Goal: Unclear: Browse casually

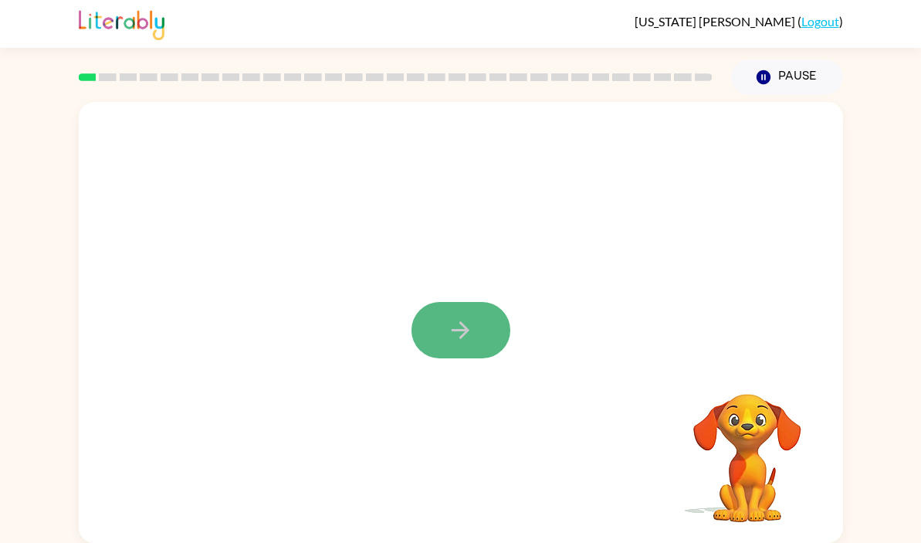
click at [447, 329] on icon "button" at bounding box center [460, 330] width 27 height 27
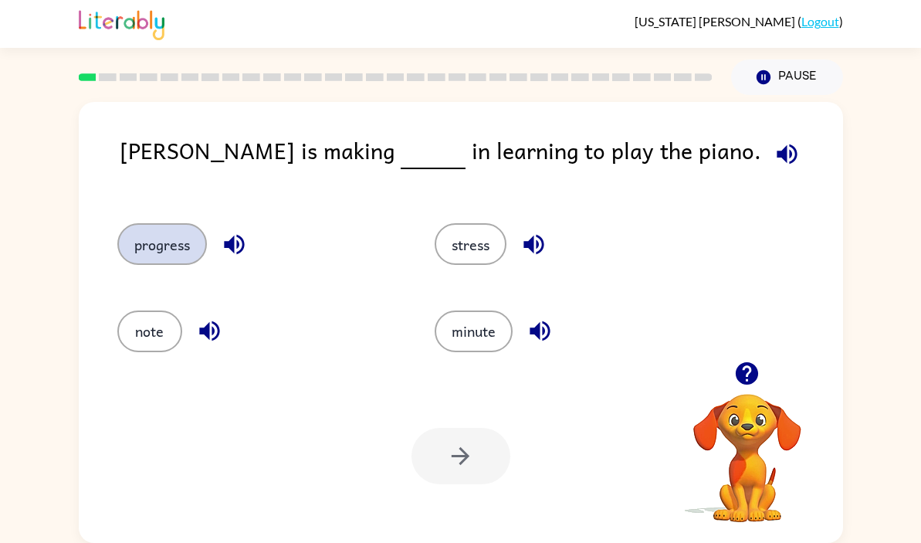
click at [138, 232] on button "progress" at bounding box center [162, 244] width 90 height 42
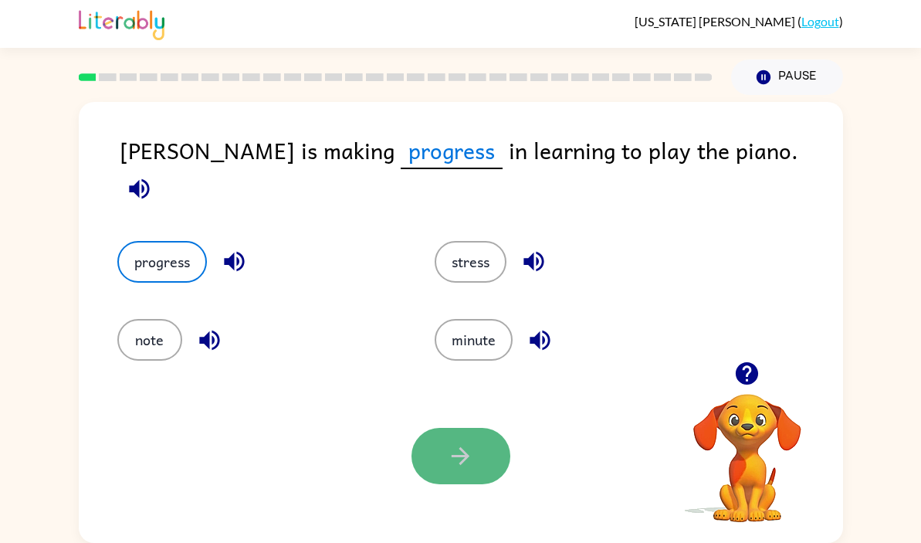
click at [462, 455] on icon "button" at bounding box center [461, 456] width 18 height 18
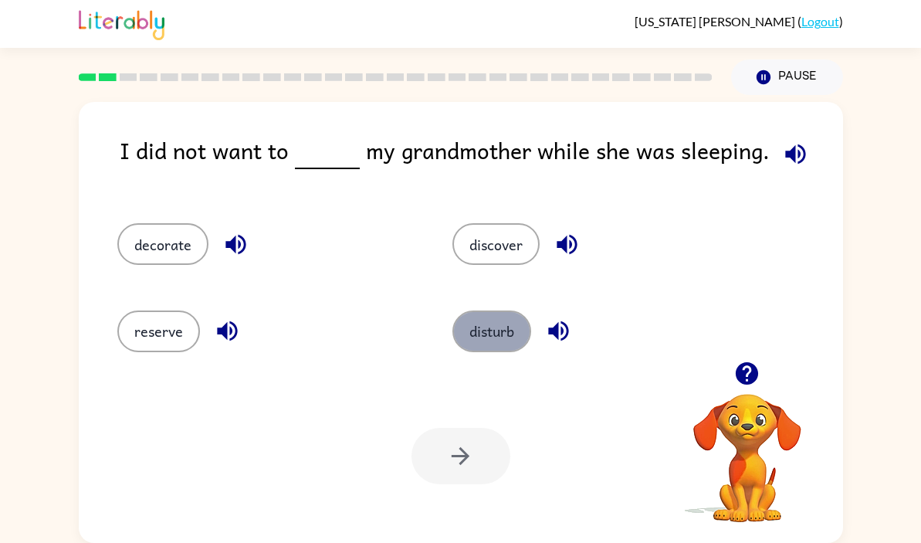
click at [473, 324] on button "disturb" at bounding box center [491, 331] width 79 height 42
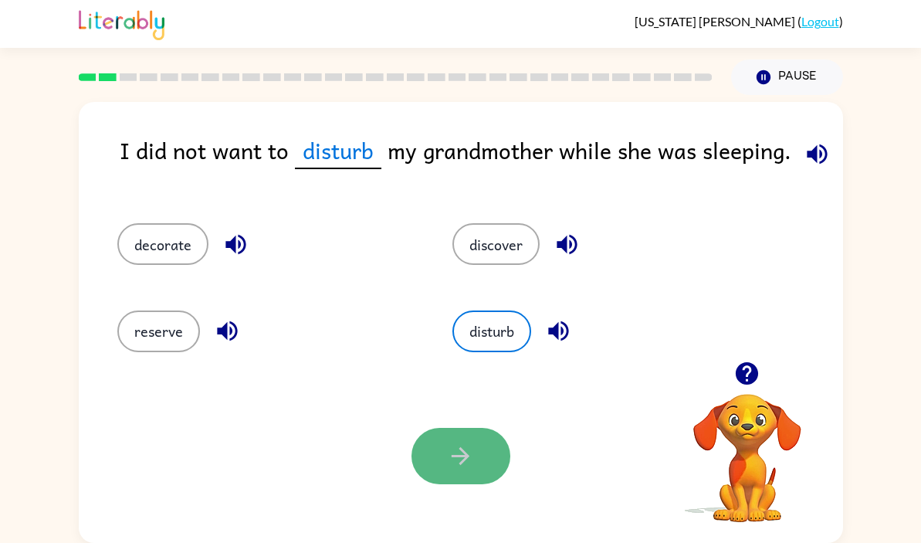
click at [479, 455] on button "button" at bounding box center [460, 456] width 99 height 56
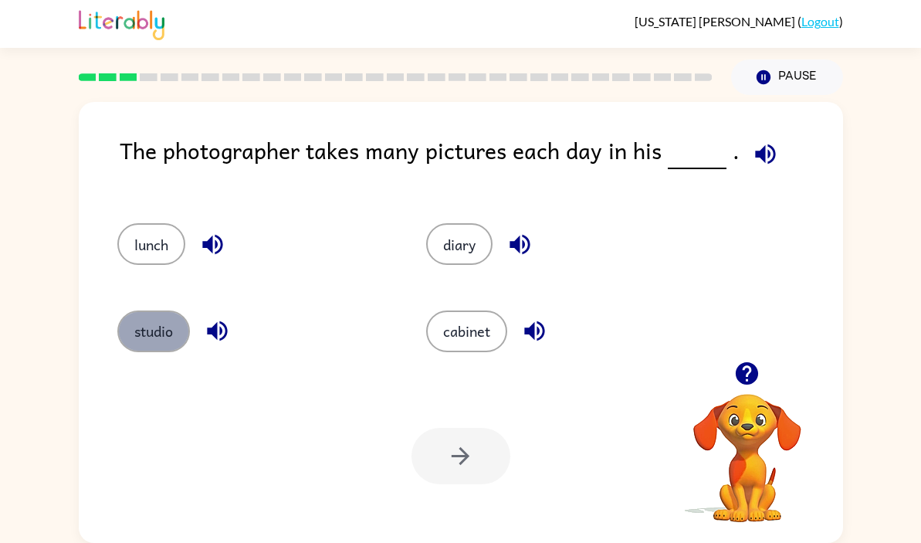
click at [170, 317] on button "studio" at bounding box center [153, 331] width 73 height 42
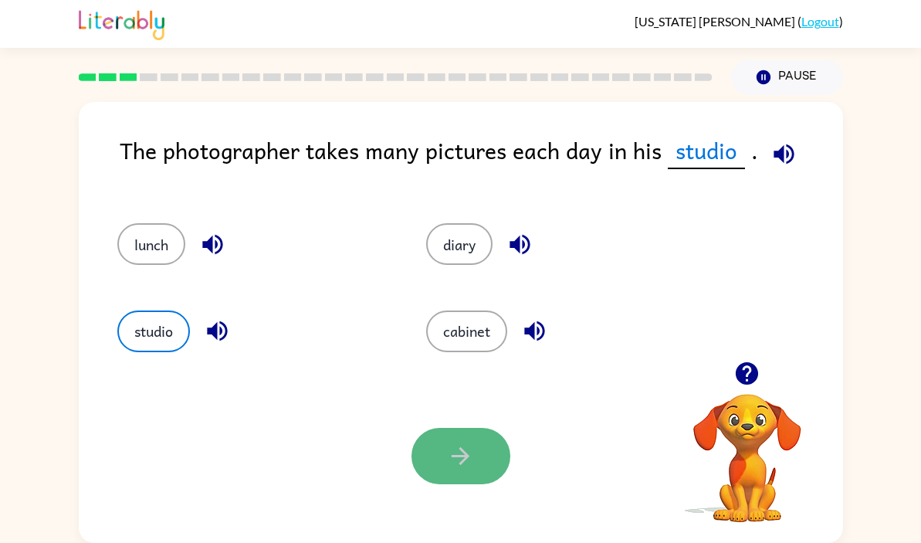
click at [448, 460] on icon "button" at bounding box center [460, 455] width 27 height 27
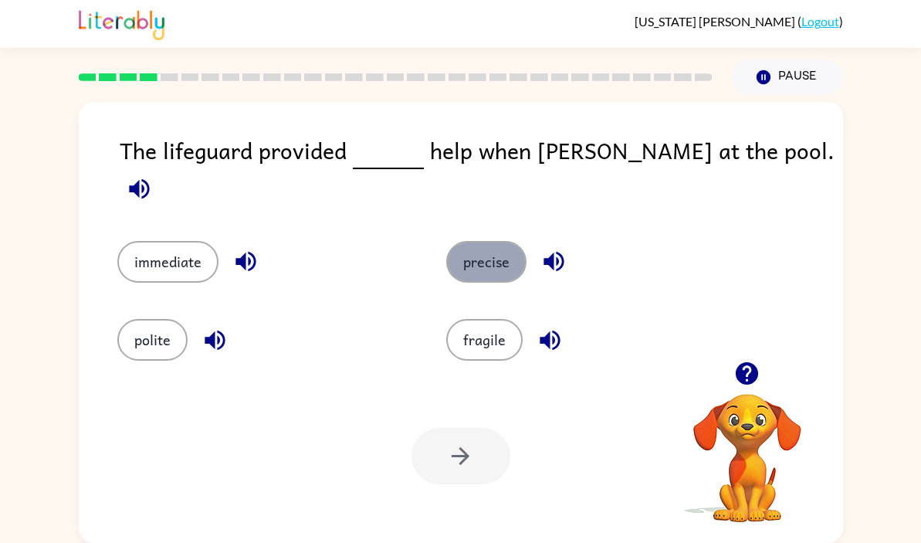
click at [474, 255] on button "precise" at bounding box center [486, 262] width 80 height 42
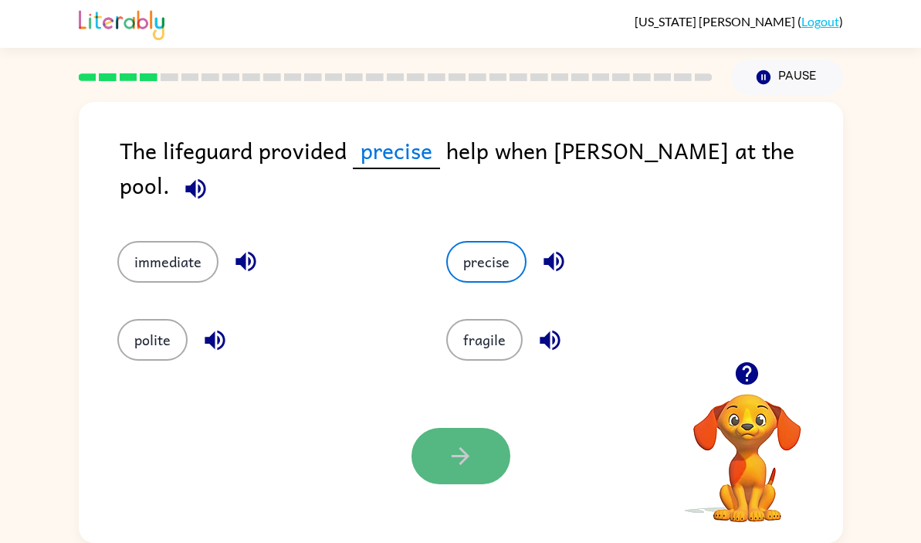
click at [479, 459] on button "button" at bounding box center [460, 456] width 99 height 56
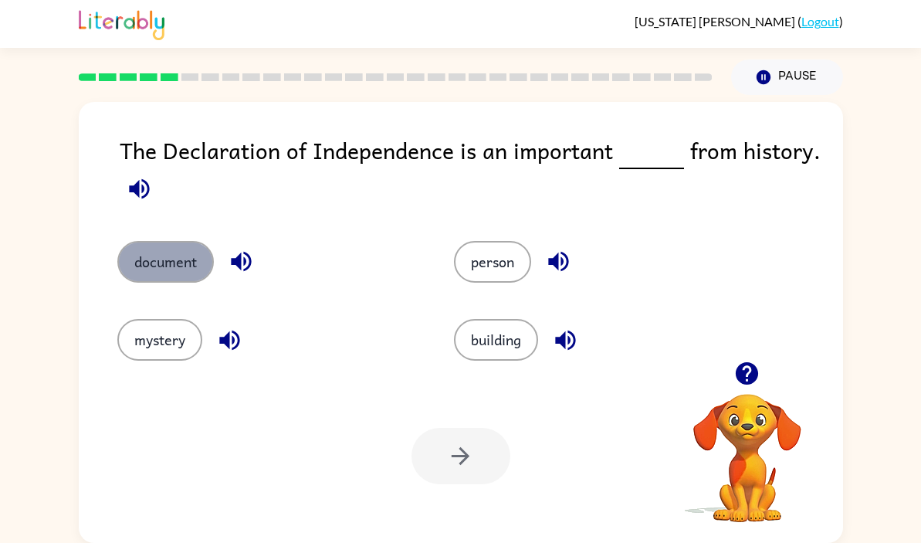
click at [151, 266] on button "document" at bounding box center [165, 262] width 96 height 42
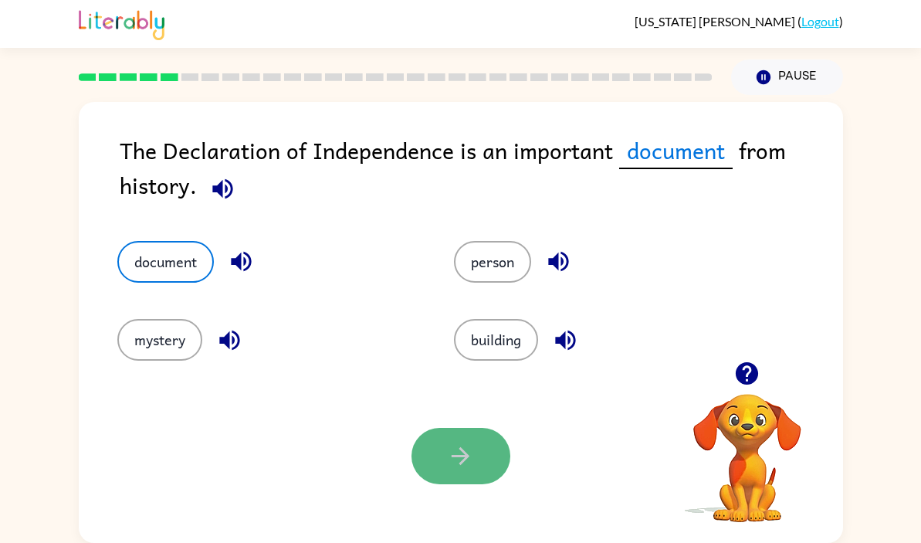
click at [467, 459] on icon "button" at bounding box center [460, 455] width 27 height 27
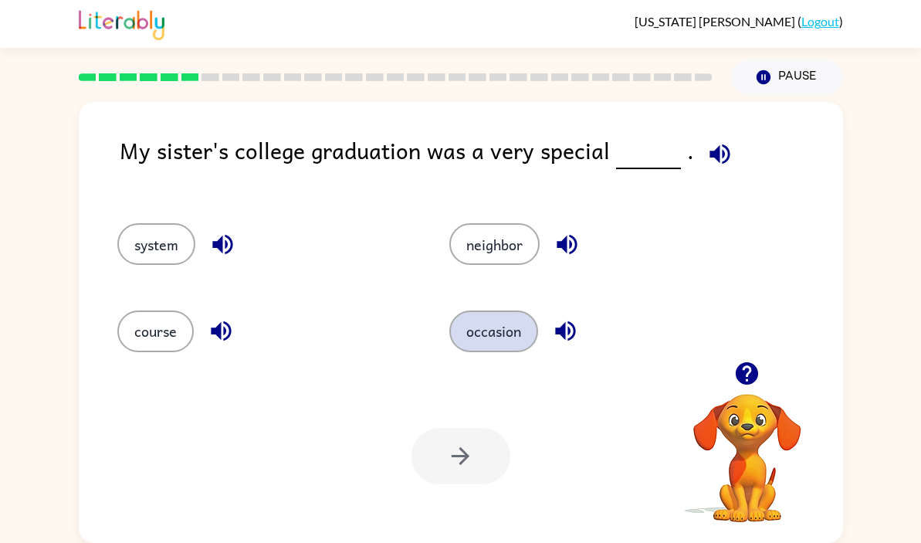
click at [506, 330] on button "occasion" at bounding box center [493, 331] width 89 height 42
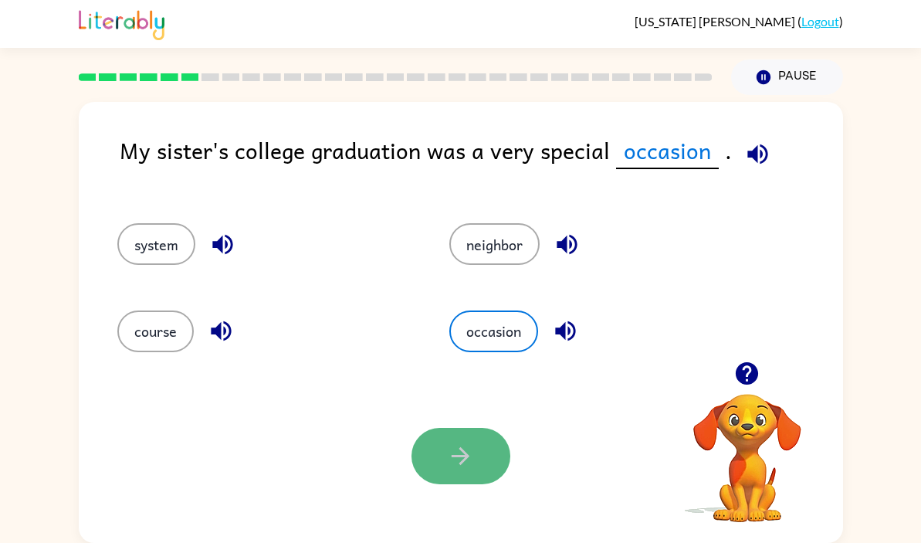
click at [476, 469] on button "button" at bounding box center [460, 456] width 99 height 56
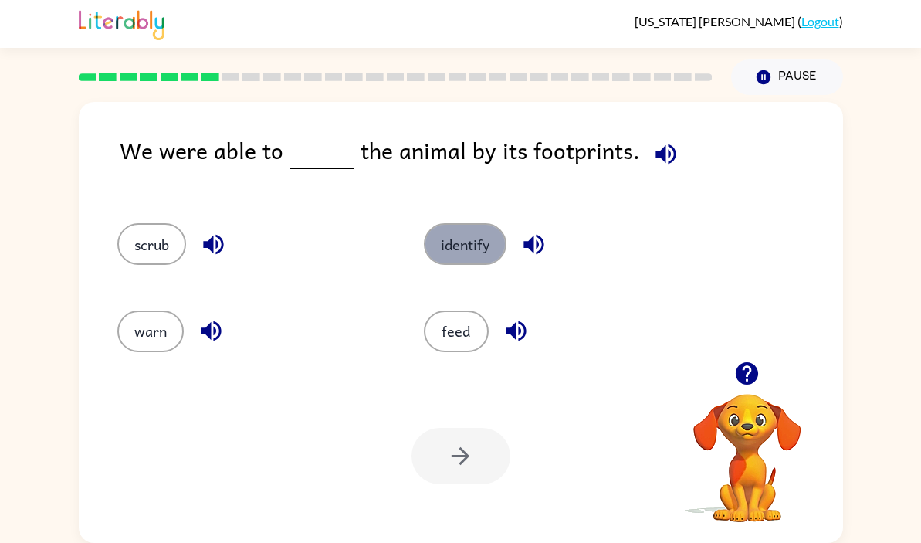
click at [428, 231] on button "identify" at bounding box center [465, 244] width 83 height 42
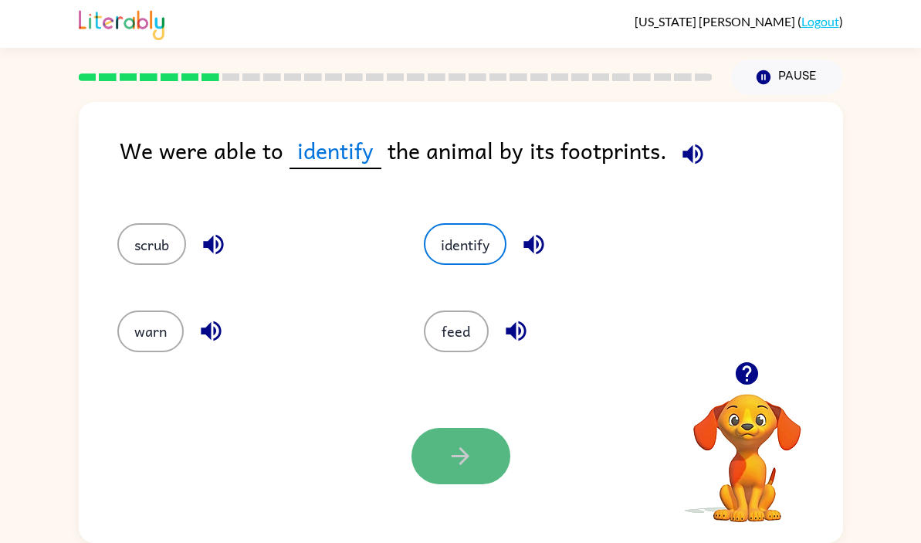
click at [463, 465] on icon "button" at bounding box center [460, 455] width 27 height 27
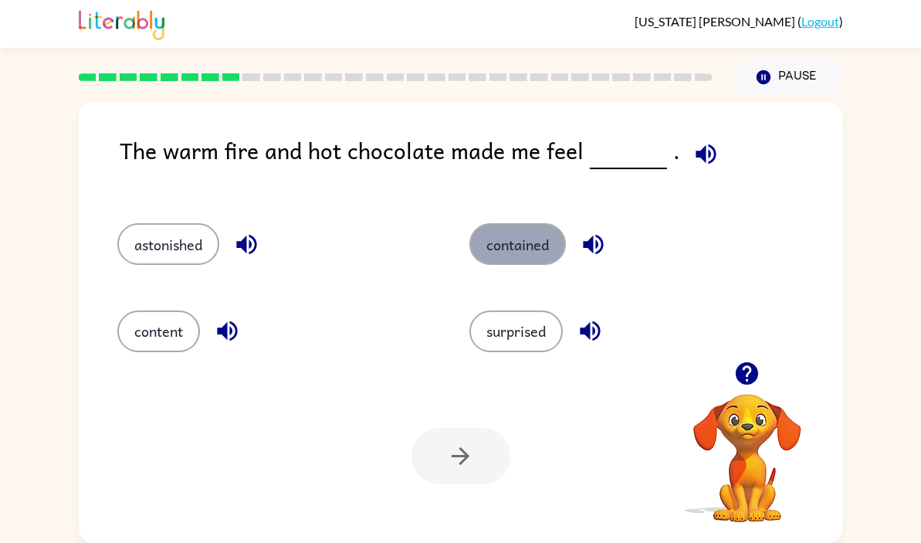
click at [489, 249] on button "contained" at bounding box center [517, 244] width 96 height 42
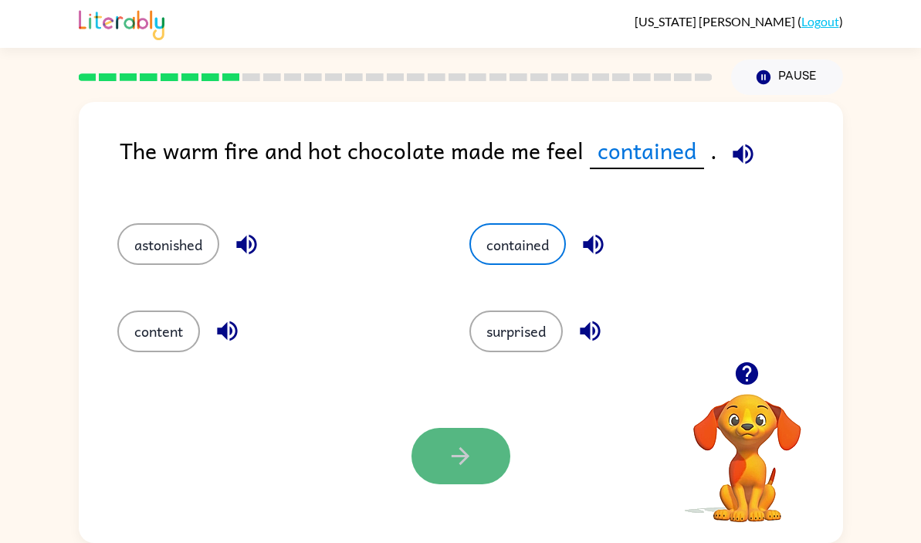
click at [450, 443] on icon "button" at bounding box center [460, 455] width 27 height 27
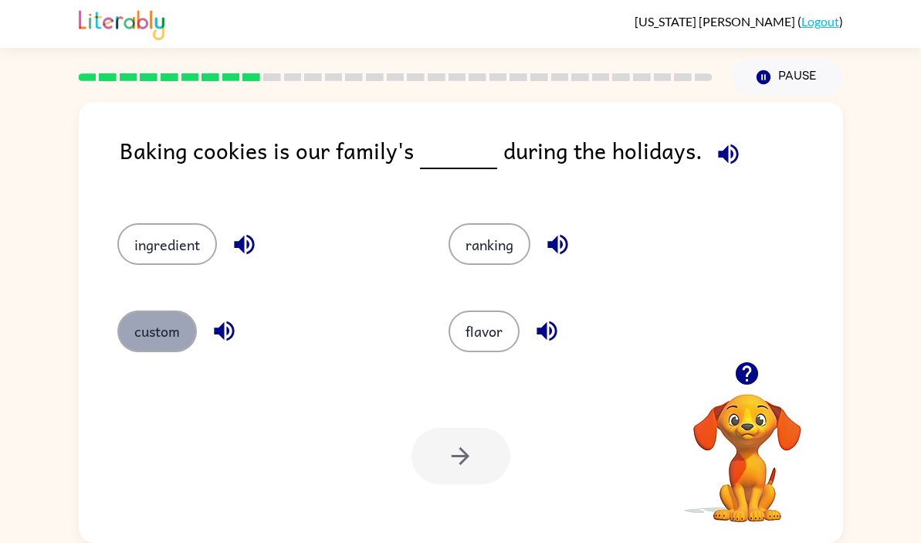
click at [159, 338] on button "custom" at bounding box center [157, 331] width 80 height 42
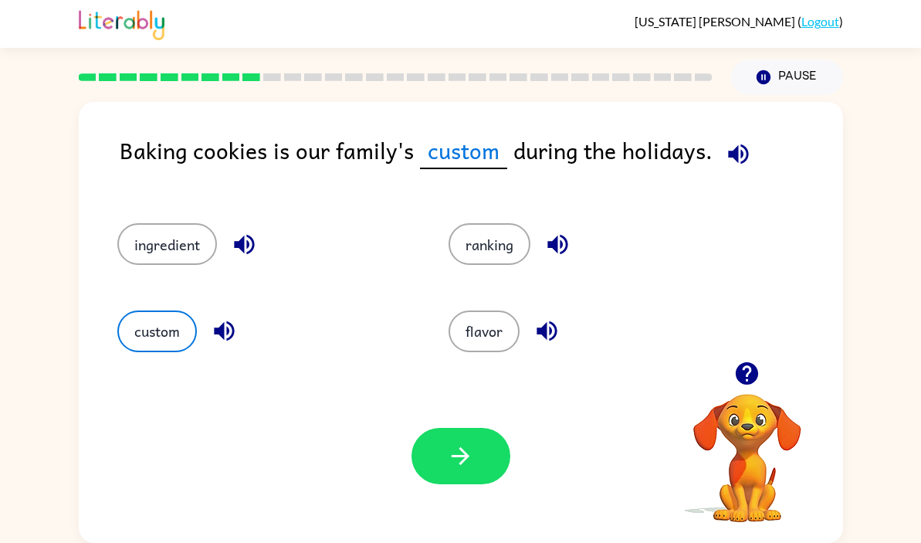
click at [459, 426] on div "Your browser must support playing .mp4 files to use Literably. Please try using…" at bounding box center [461, 456] width 764 height 174
click at [449, 453] on icon "button" at bounding box center [460, 455] width 27 height 27
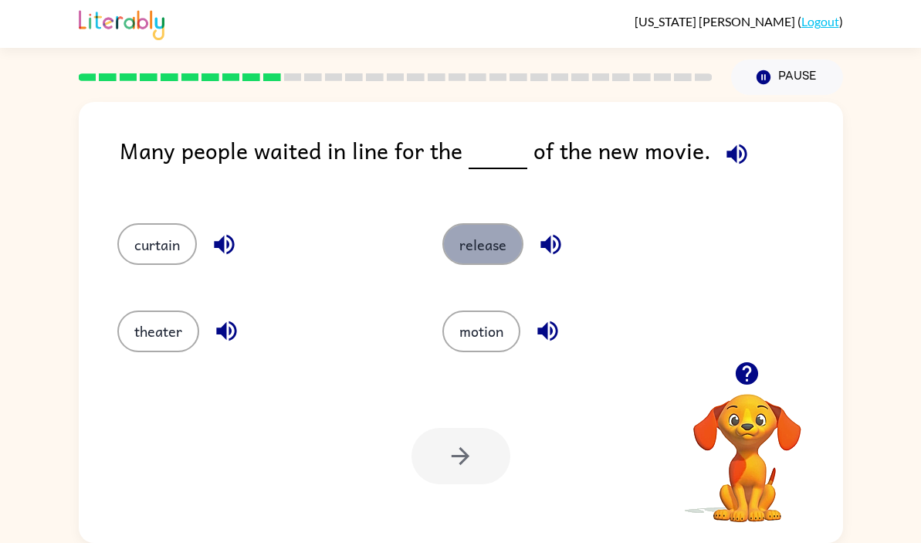
click at [485, 239] on button "release" at bounding box center [482, 244] width 81 height 42
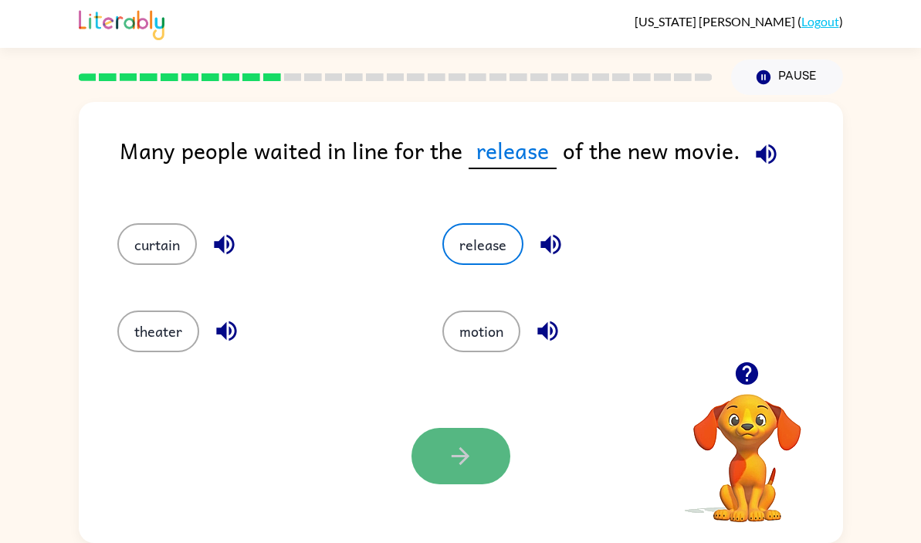
click at [458, 464] on icon "button" at bounding box center [460, 455] width 27 height 27
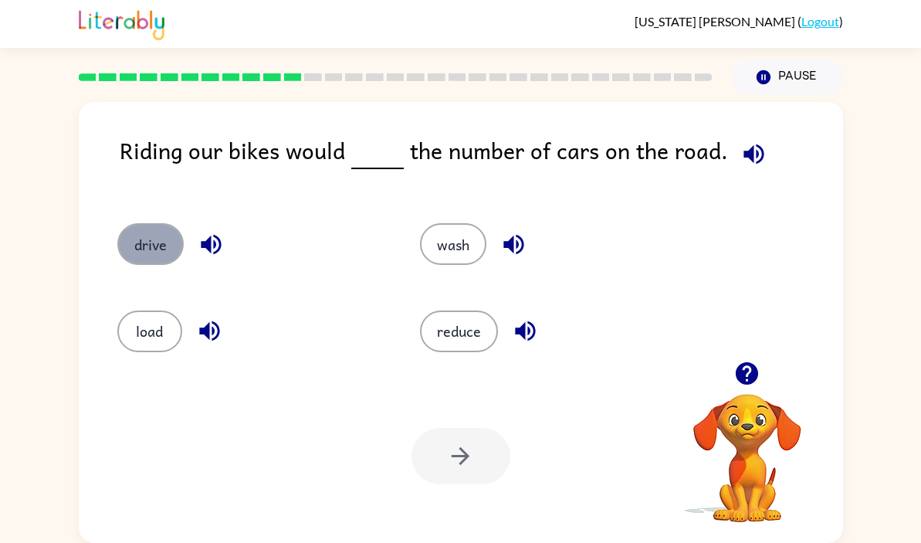
click at [140, 246] on button "drive" at bounding box center [150, 244] width 66 height 42
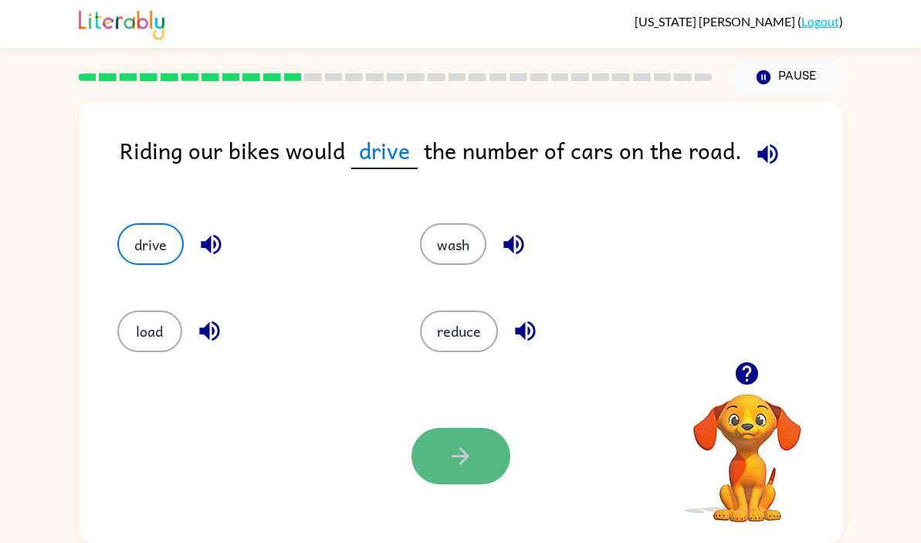
click at [448, 453] on icon "button" at bounding box center [460, 455] width 27 height 27
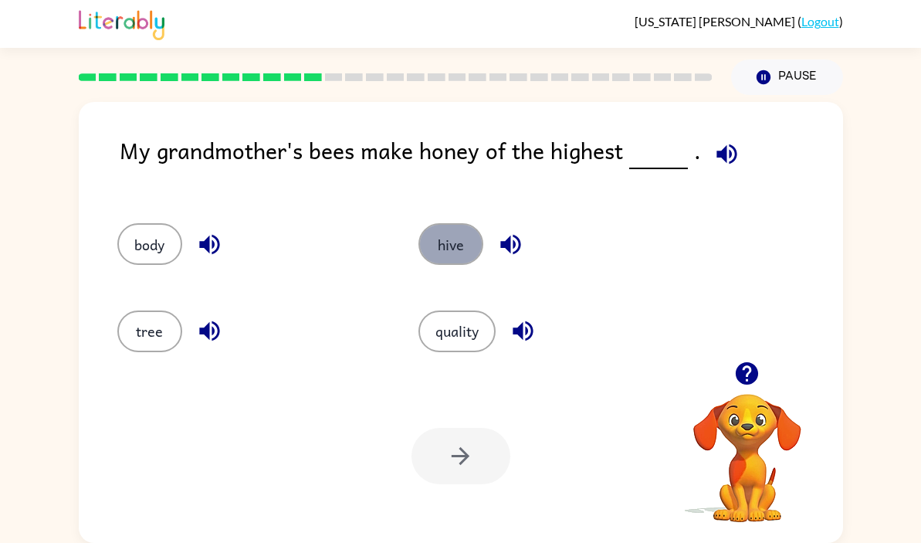
click at [450, 230] on button "hive" at bounding box center [450, 244] width 65 height 42
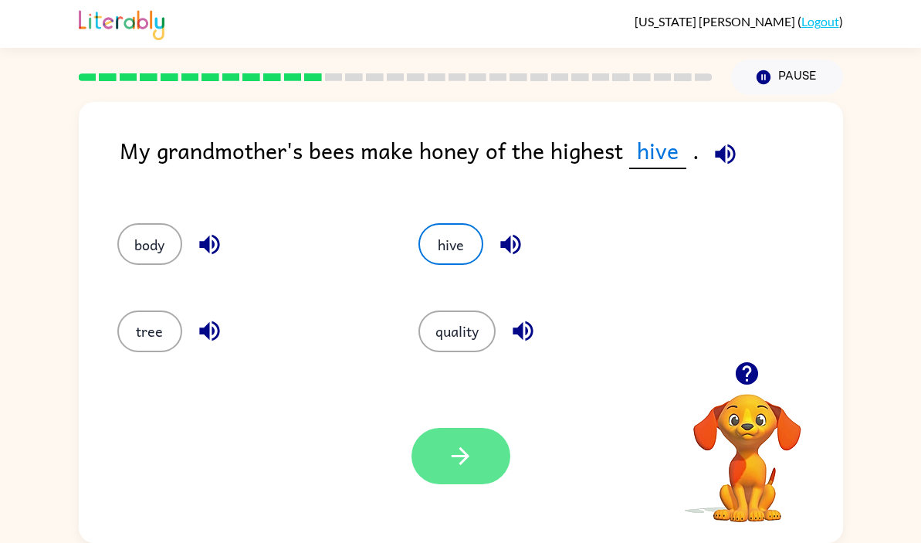
click at [460, 471] on button "button" at bounding box center [460, 456] width 99 height 56
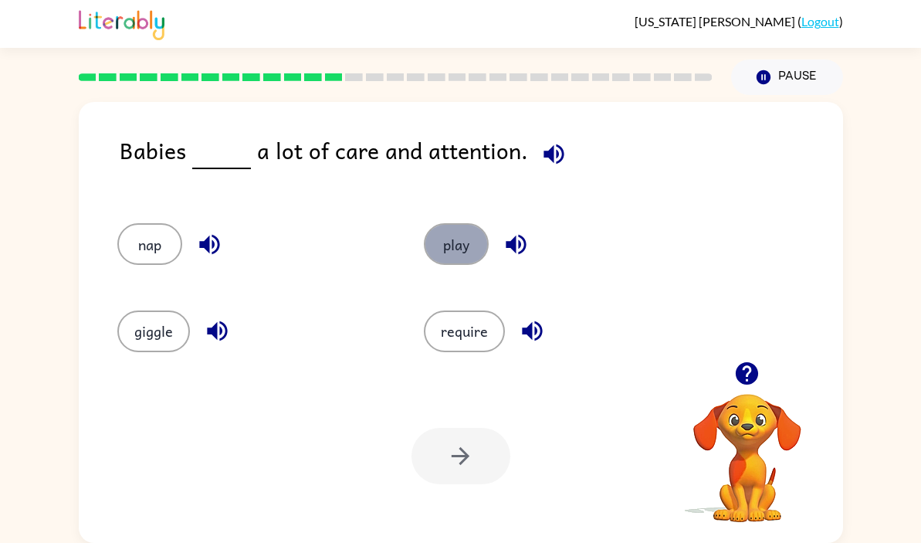
click at [452, 239] on button "play" at bounding box center [456, 244] width 65 height 42
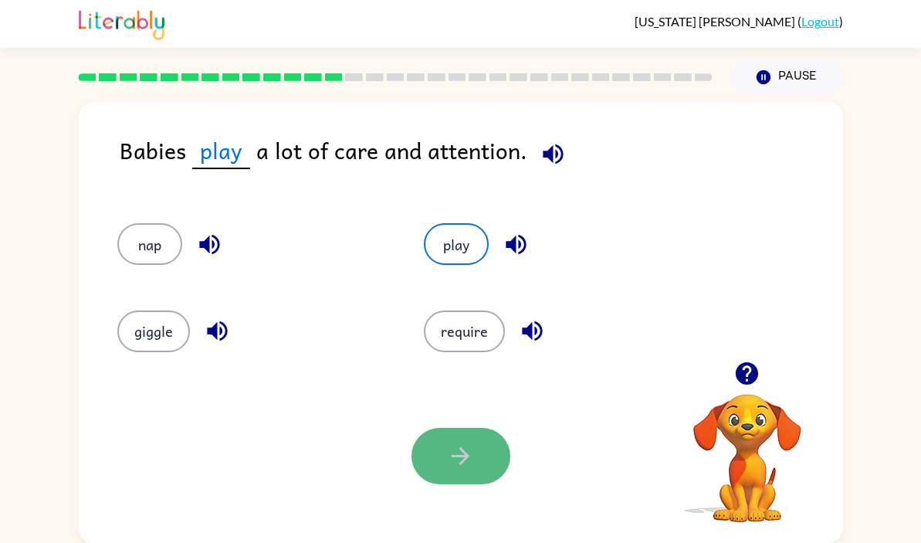
click at [440, 442] on button "button" at bounding box center [460, 456] width 99 height 56
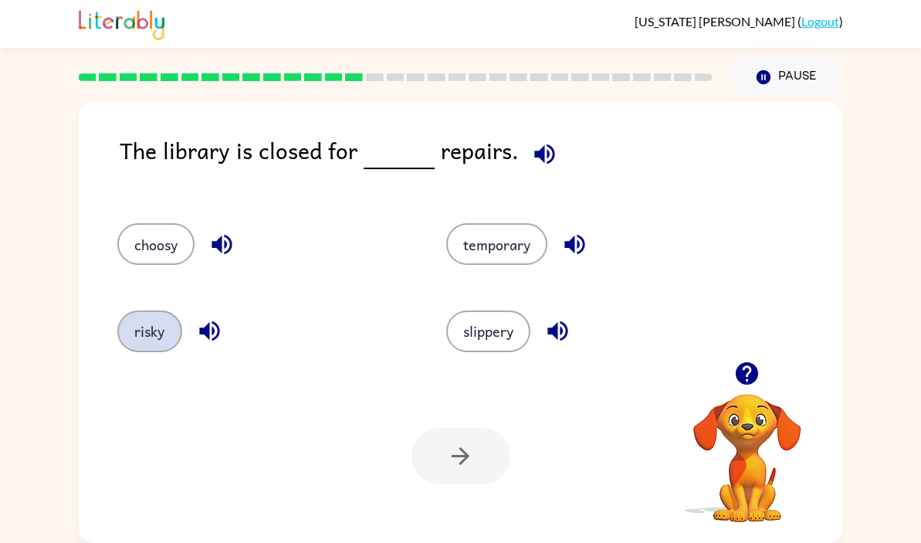
click at [139, 337] on button "risky" at bounding box center [149, 331] width 65 height 42
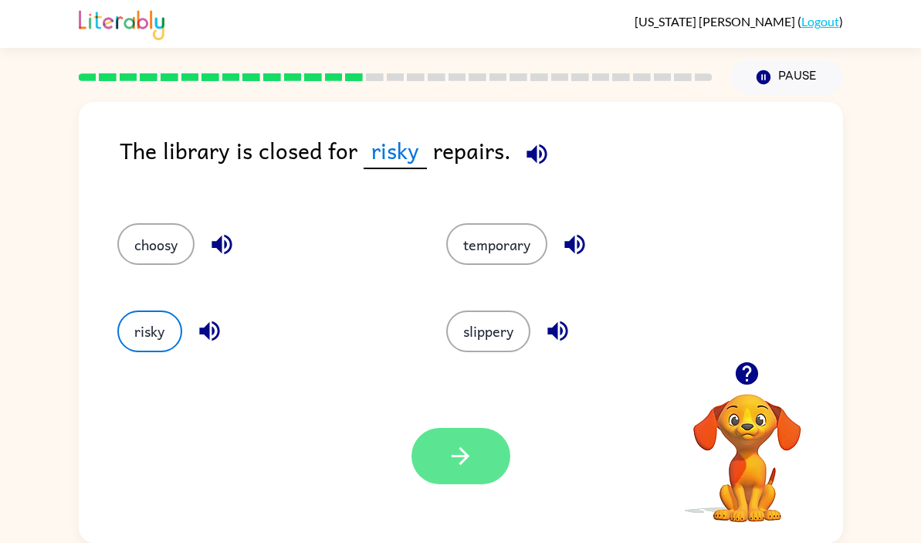
click at [467, 439] on button "button" at bounding box center [460, 456] width 99 height 56
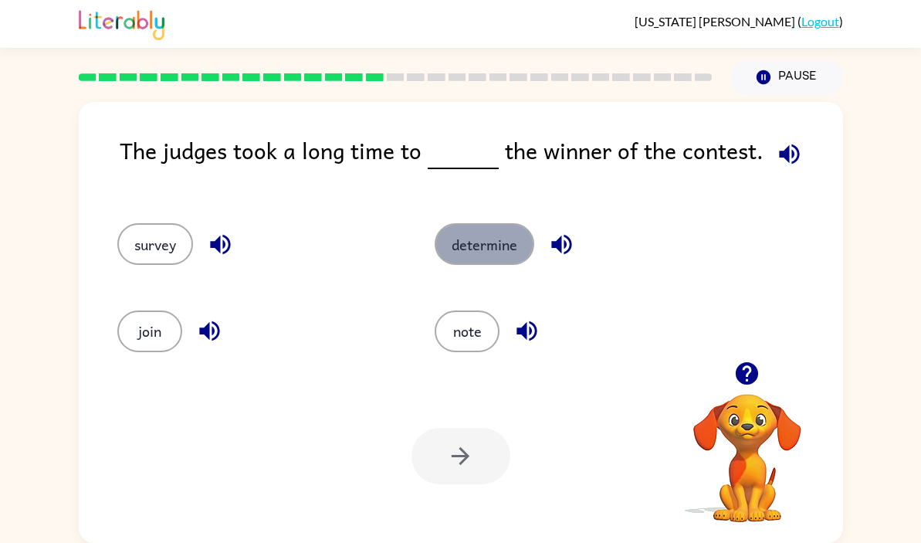
click at [462, 246] on button "determine" at bounding box center [485, 244] width 100 height 42
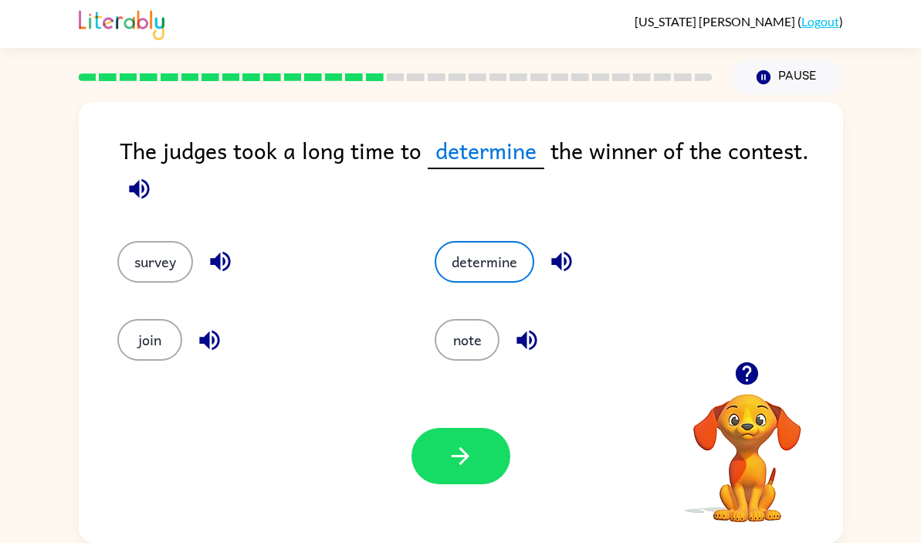
click at [300, 300] on div "join" at bounding box center [247, 328] width 318 height 78
click at [285, 288] on div "survey" at bounding box center [247, 251] width 318 height 78
click at [129, 261] on button "survey" at bounding box center [155, 262] width 76 height 42
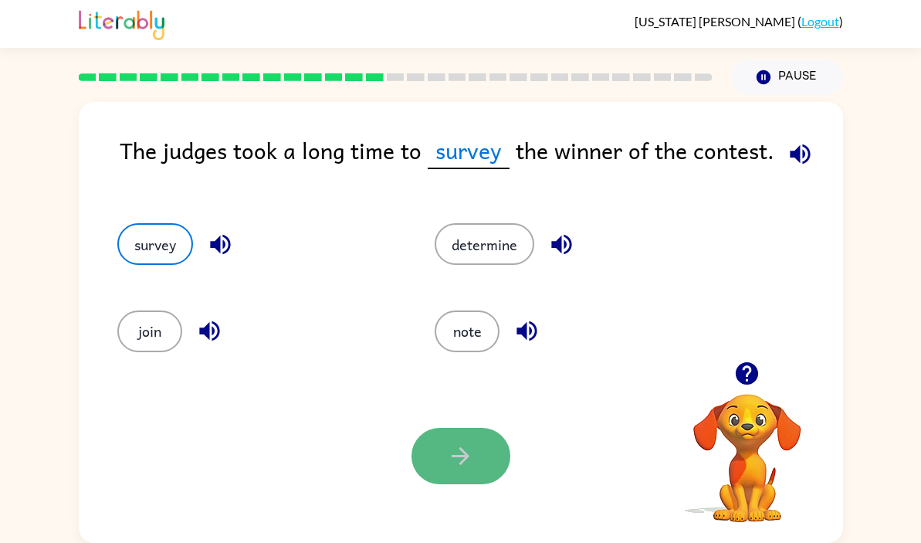
click at [458, 449] on icon "button" at bounding box center [460, 455] width 27 height 27
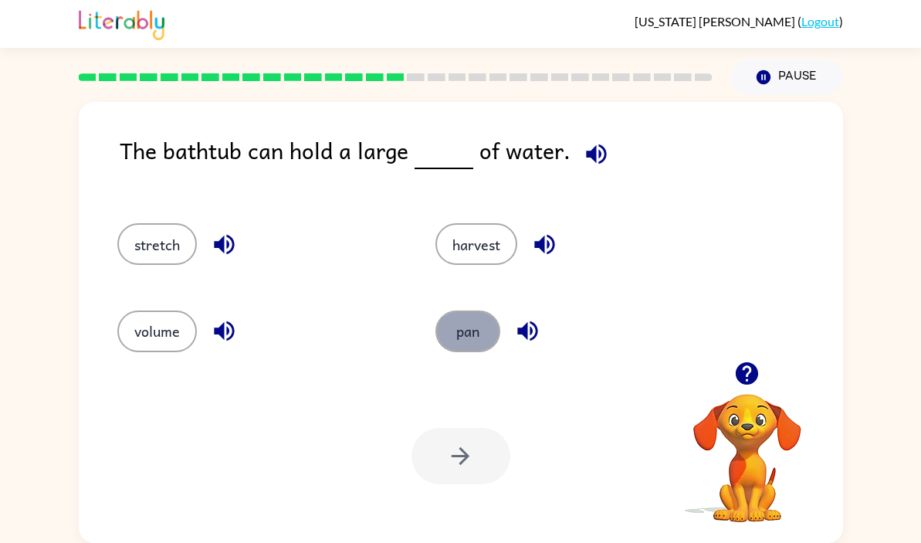
click at [488, 330] on button "pan" at bounding box center [467, 331] width 65 height 42
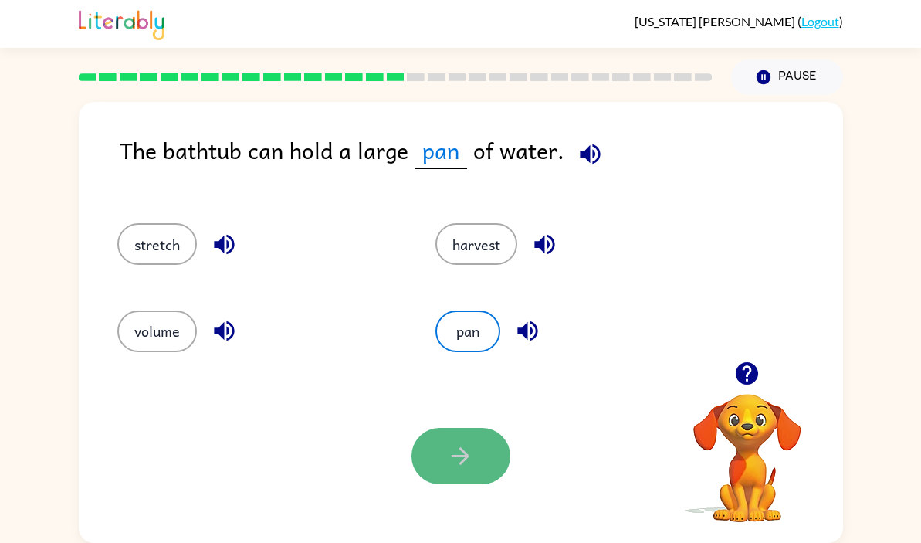
click at [477, 448] on button "button" at bounding box center [460, 456] width 99 height 56
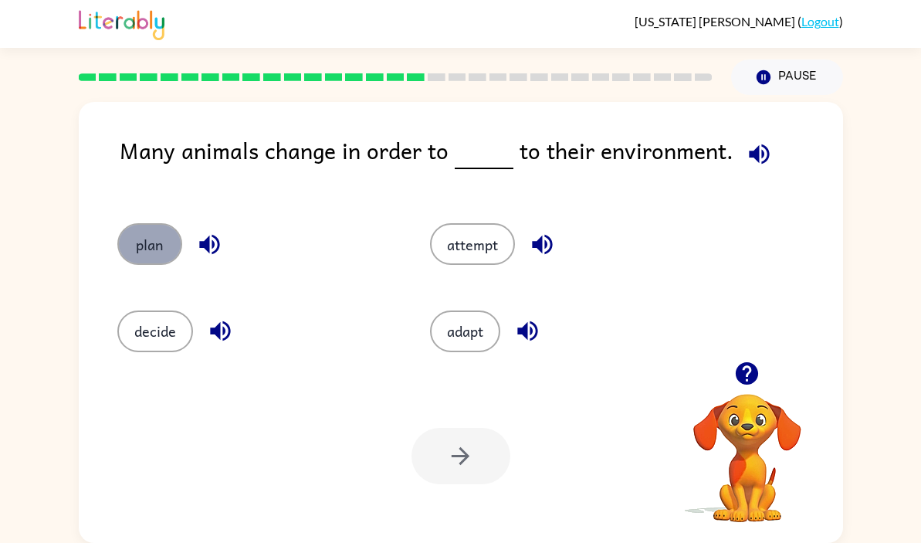
click at [140, 258] on button "plan" at bounding box center [149, 244] width 65 height 42
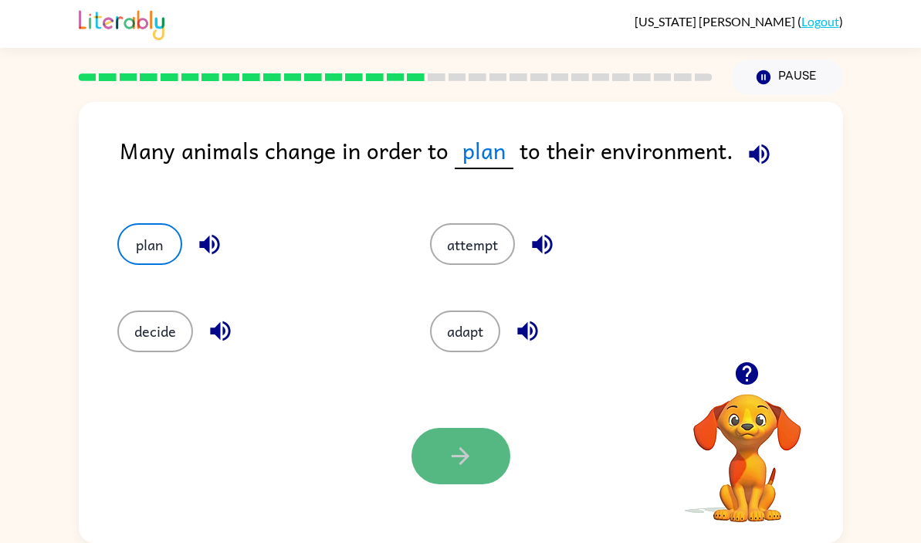
click at [417, 453] on button "button" at bounding box center [460, 456] width 99 height 56
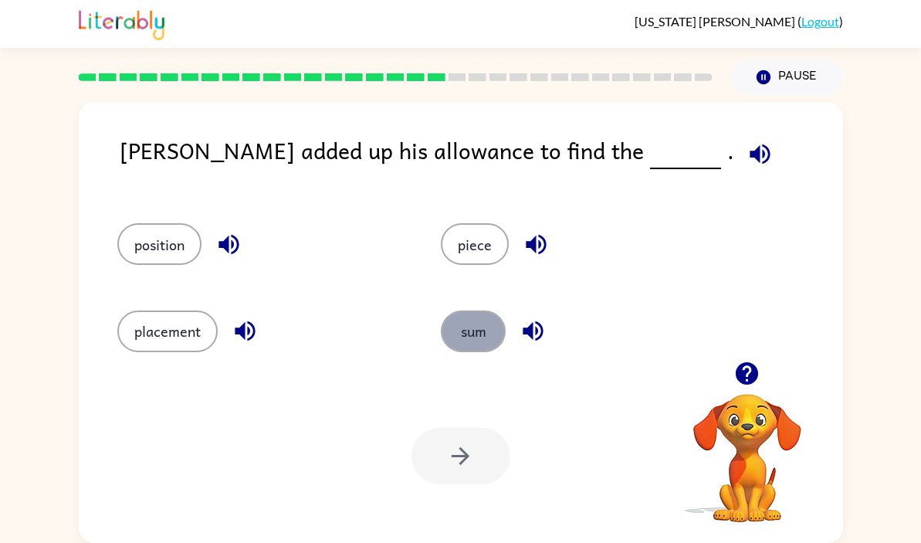
click at [459, 339] on button "sum" at bounding box center [473, 331] width 65 height 42
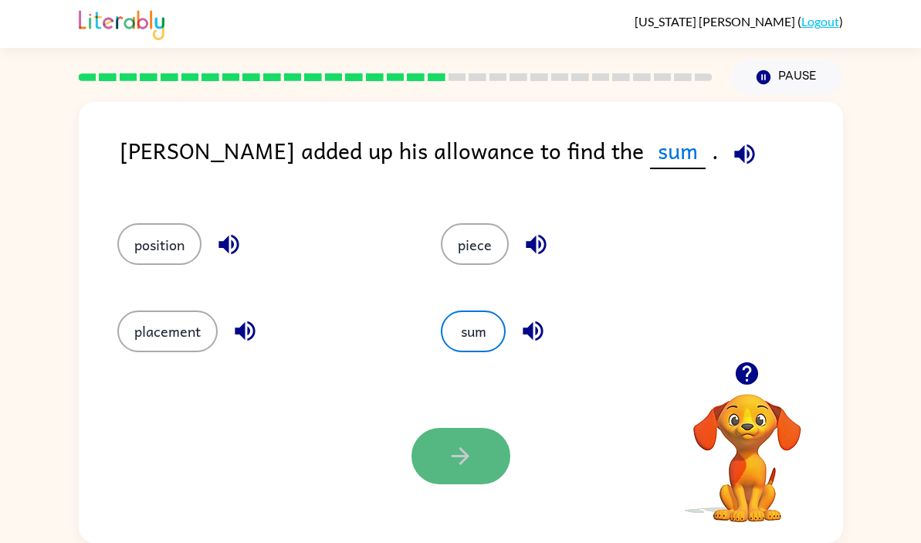
click at [482, 449] on button "button" at bounding box center [460, 456] width 99 height 56
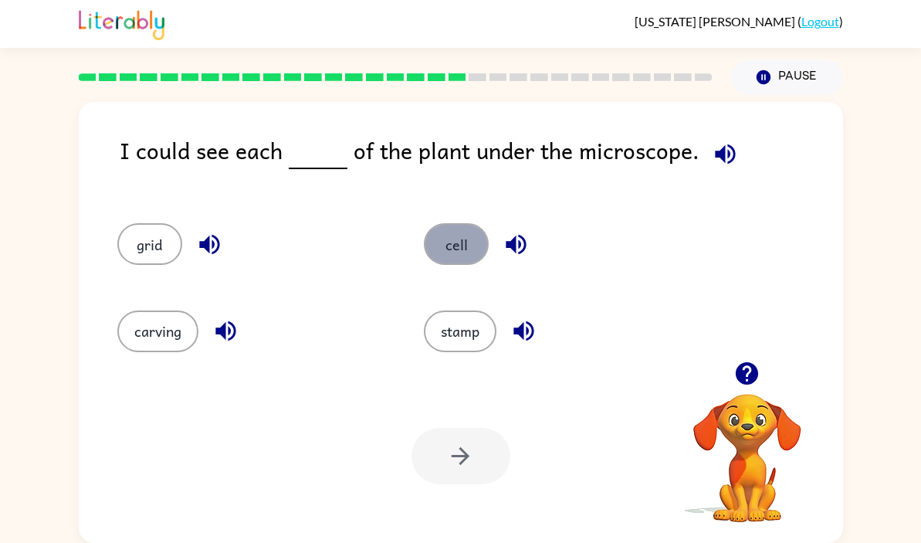
click at [449, 249] on button "cell" at bounding box center [456, 244] width 65 height 42
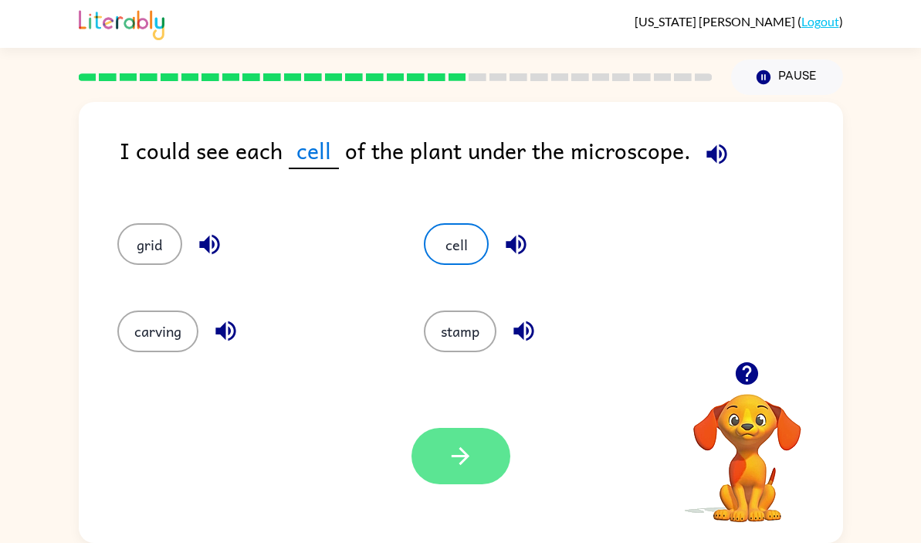
click at [450, 462] on icon "button" at bounding box center [460, 455] width 27 height 27
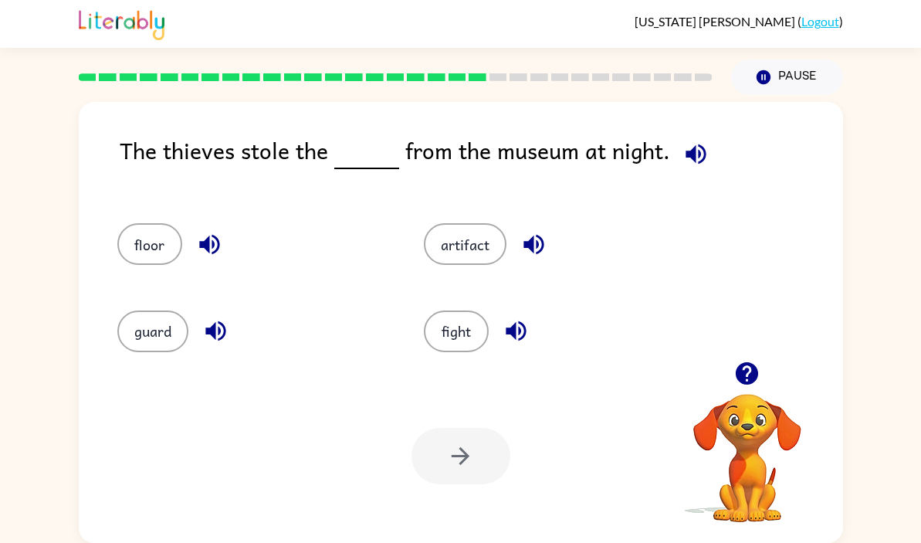
click at [743, 438] on video "Your browser must support playing .mp4 files to use Literably. Please try using…" at bounding box center [747, 447] width 154 height 154
click at [478, 255] on button "artifact" at bounding box center [465, 244] width 83 height 42
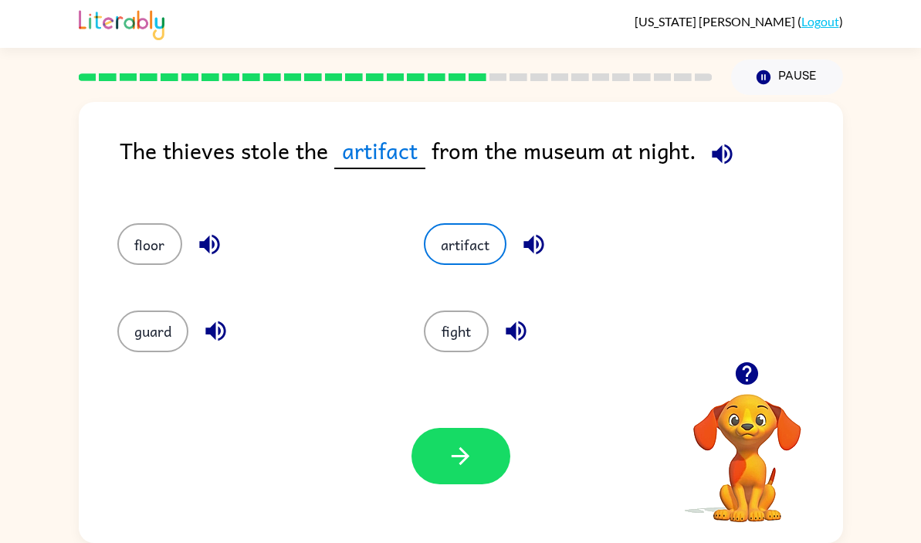
click at [461, 419] on div "Your browser must support playing .mp4 files to use Literably. Please try using…" at bounding box center [461, 456] width 764 height 174
click at [466, 427] on div "Your browser must support playing .mp4 files to use Literably. Please try using…" at bounding box center [461, 456] width 764 height 174
click at [470, 442] on button "button" at bounding box center [460, 456] width 99 height 56
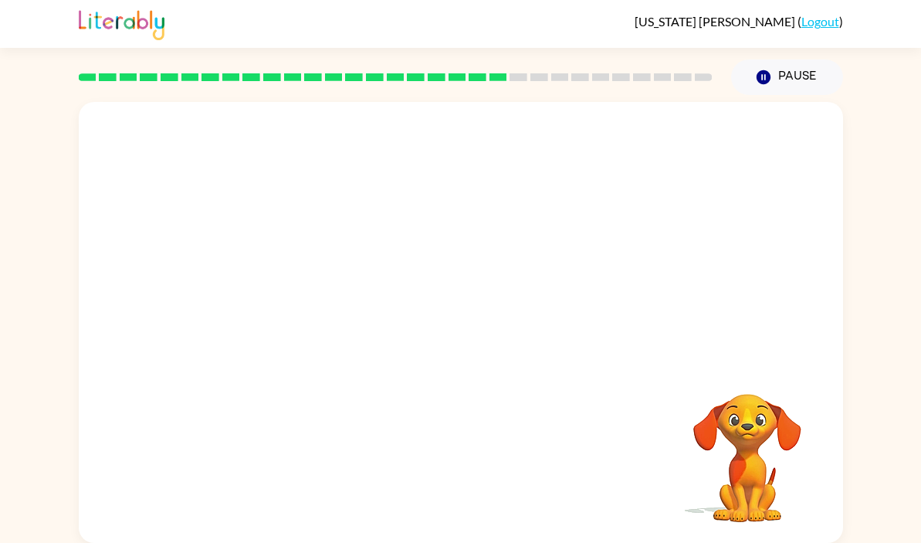
click at [317, 309] on video "Your browser must support playing .mp4 files to use Literably. Please try using…" at bounding box center [461, 231] width 764 height 259
click at [436, 323] on div at bounding box center [460, 330] width 99 height 56
click at [447, 323] on div at bounding box center [460, 330] width 99 height 56
click at [452, 327] on icon "button" at bounding box center [460, 330] width 27 height 27
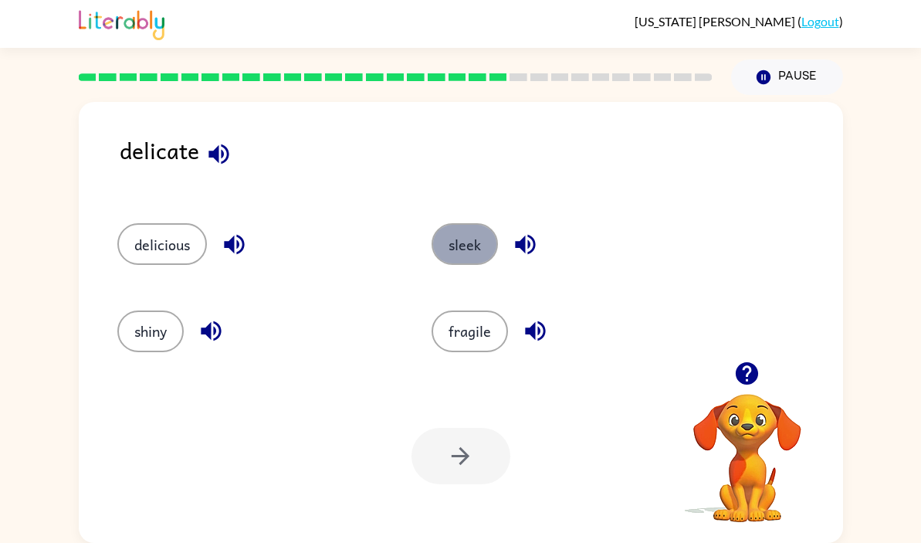
click at [461, 242] on button "sleek" at bounding box center [465, 244] width 66 height 42
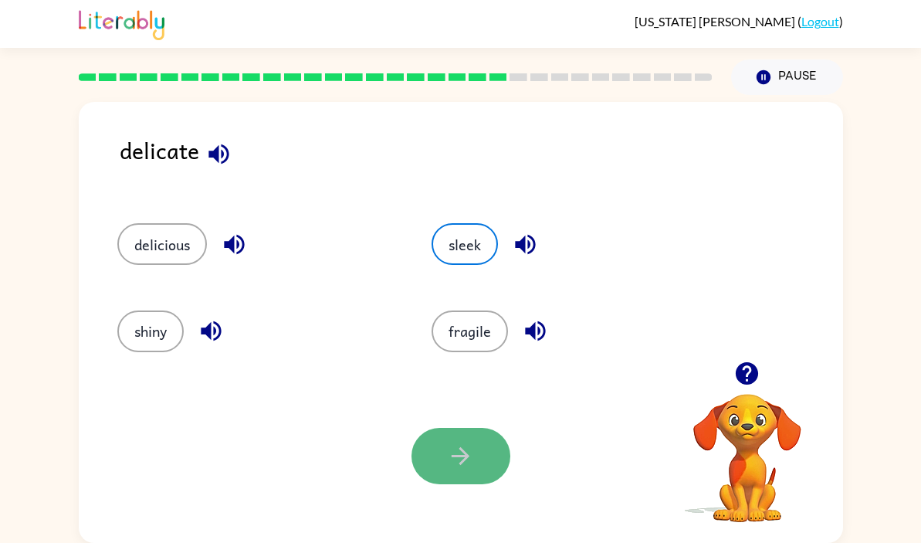
click at [455, 466] on icon "button" at bounding box center [460, 455] width 27 height 27
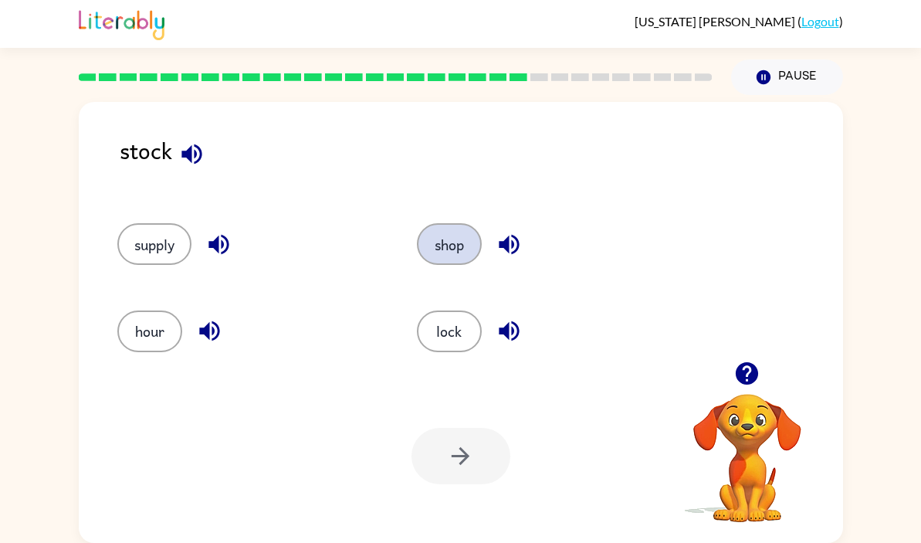
click at [432, 242] on button "shop" at bounding box center [449, 244] width 65 height 42
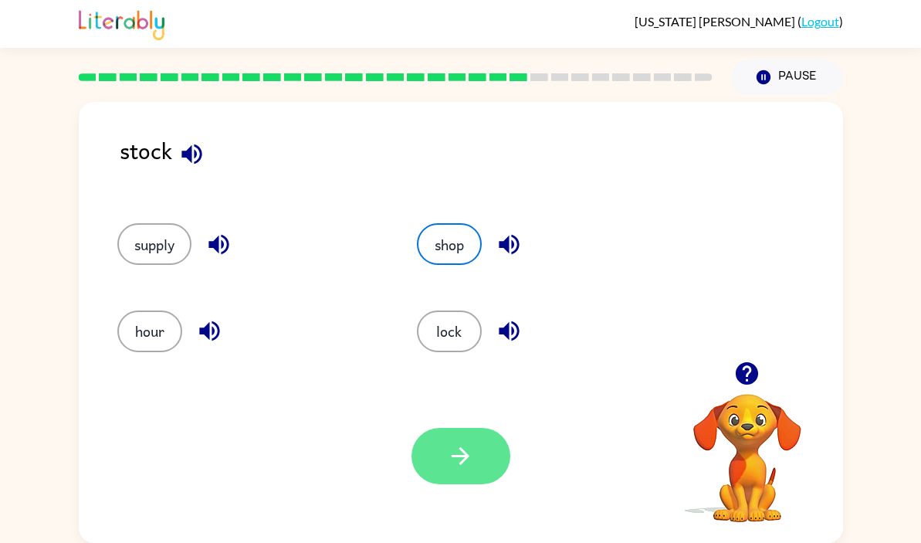
click at [439, 465] on button "button" at bounding box center [460, 456] width 99 height 56
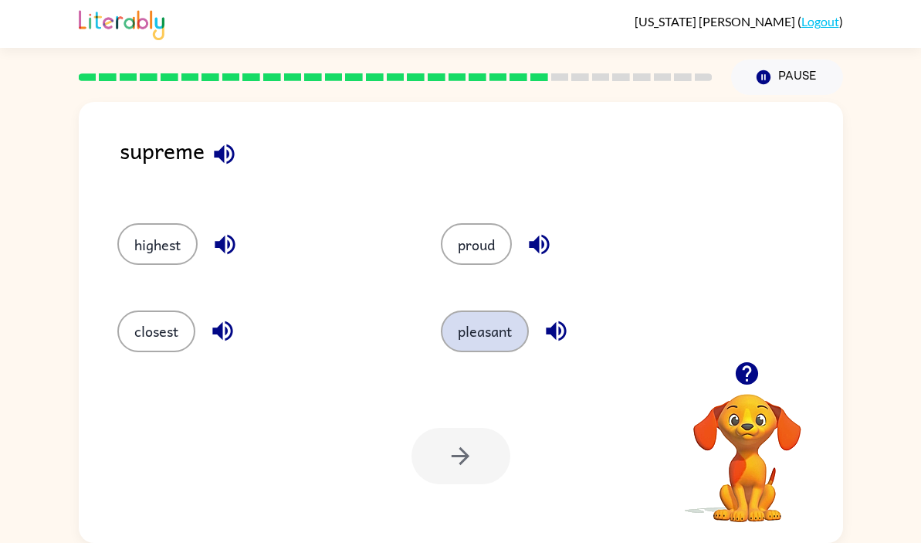
click at [479, 345] on button "pleasant" at bounding box center [485, 331] width 88 height 42
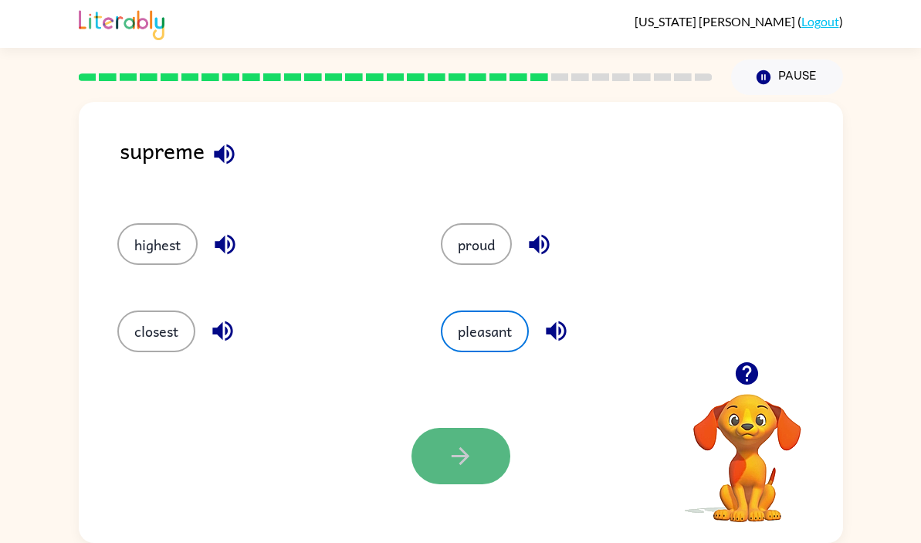
click at [469, 435] on button "button" at bounding box center [460, 456] width 99 height 56
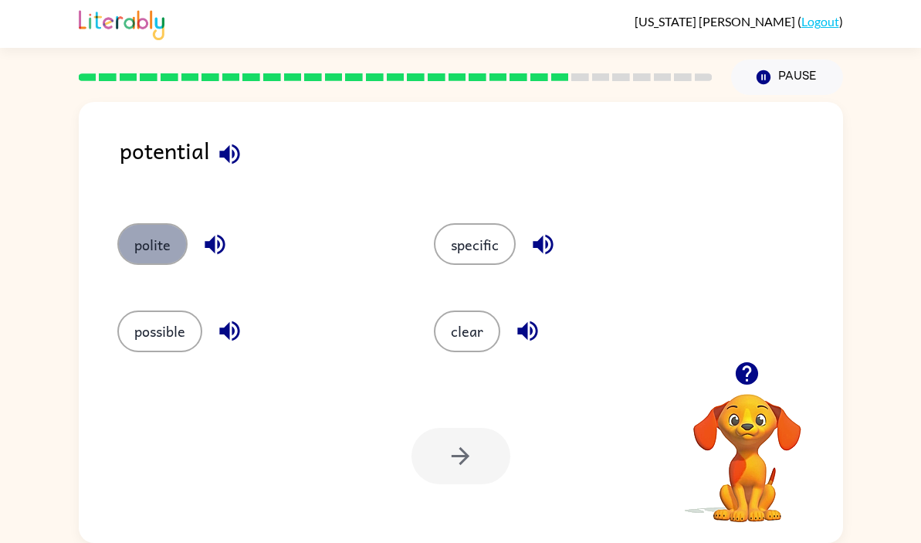
click at [138, 243] on button "polite" at bounding box center [152, 244] width 70 height 42
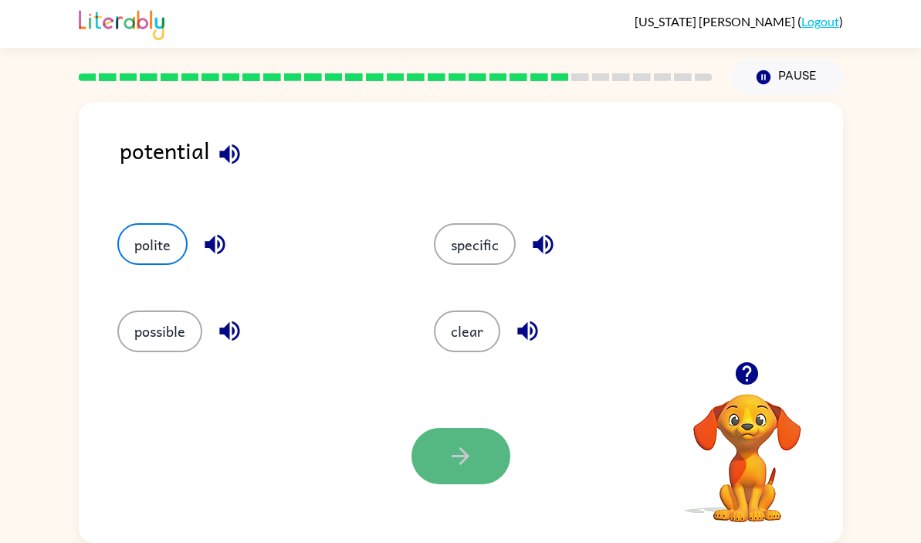
click at [472, 447] on icon "button" at bounding box center [460, 455] width 27 height 27
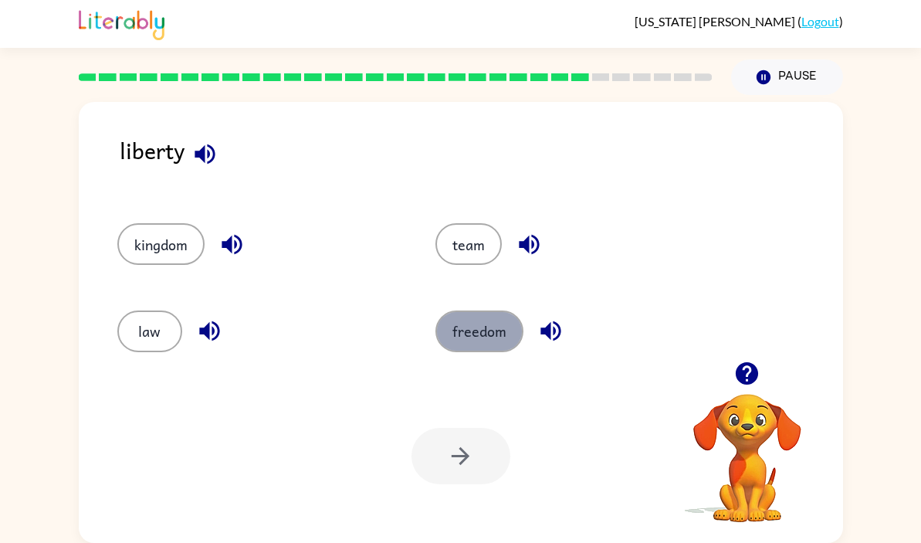
click at [478, 348] on button "freedom" at bounding box center [479, 331] width 88 height 42
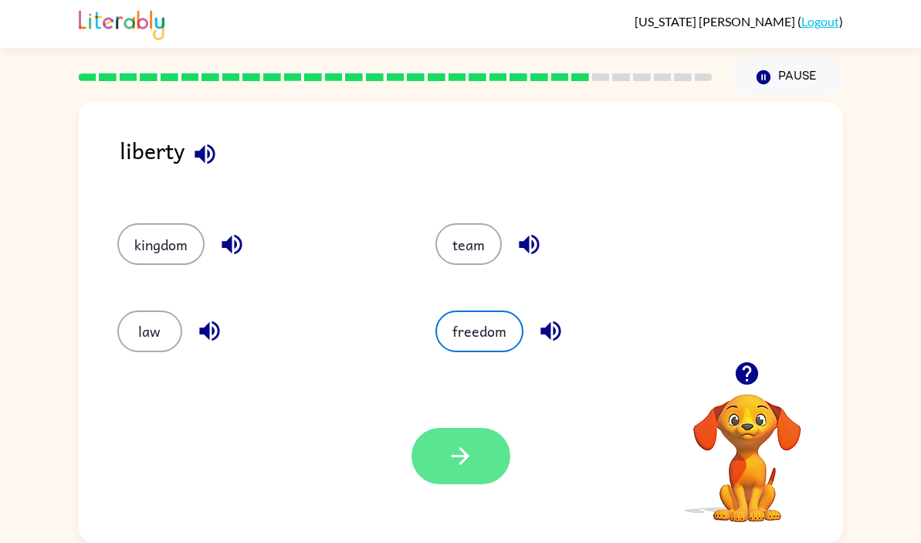
click at [467, 457] on icon "button" at bounding box center [461, 456] width 18 height 18
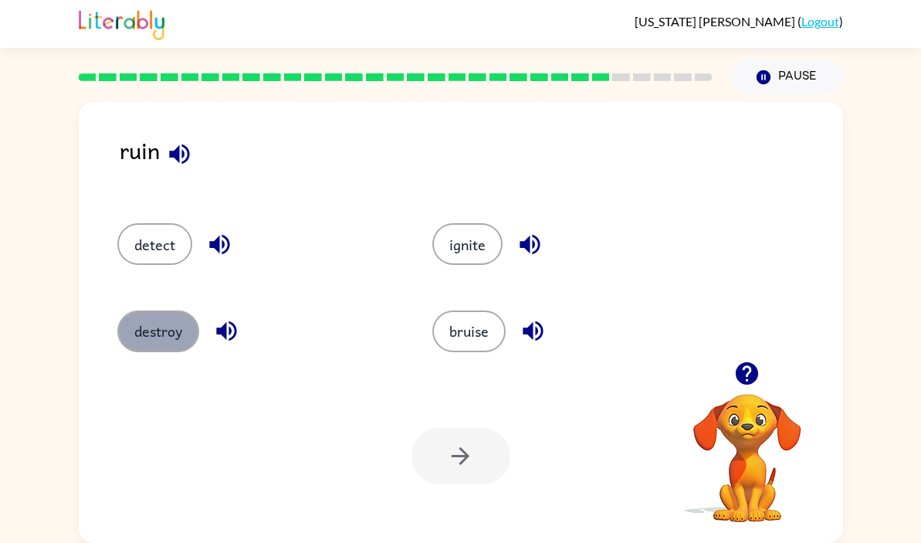
click at [146, 336] on button "destroy" at bounding box center [158, 331] width 82 height 42
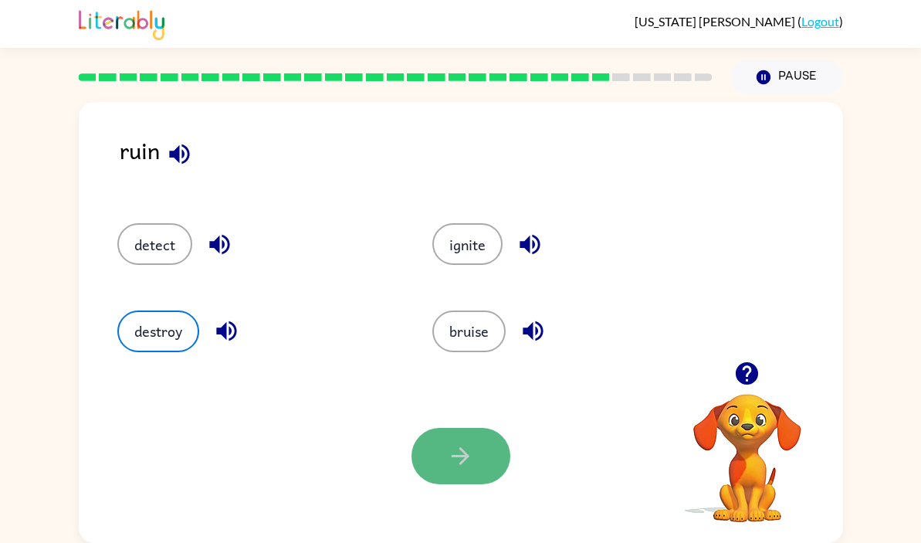
click at [427, 439] on button "button" at bounding box center [460, 456] width 99 height 56
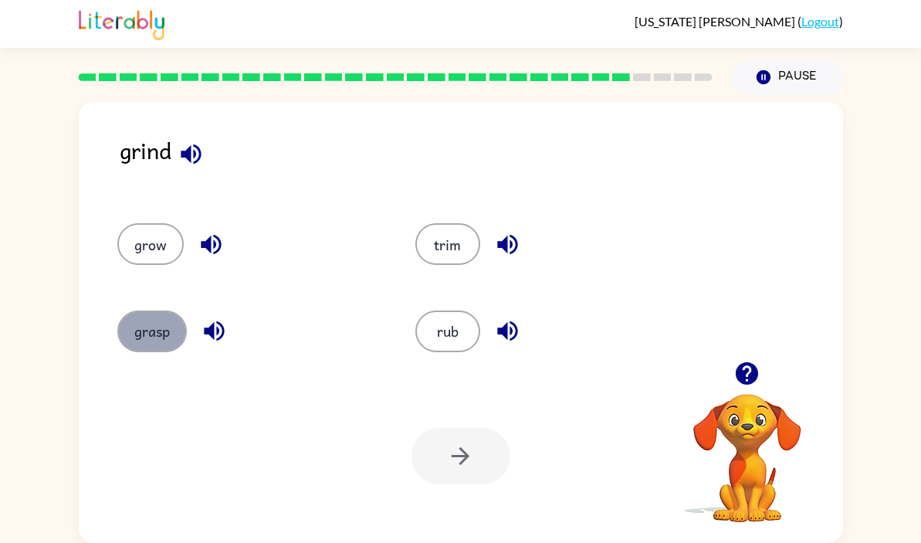
click at [148, 327] on button "grasp" at bounding box center [151, 331] width 69 height 42
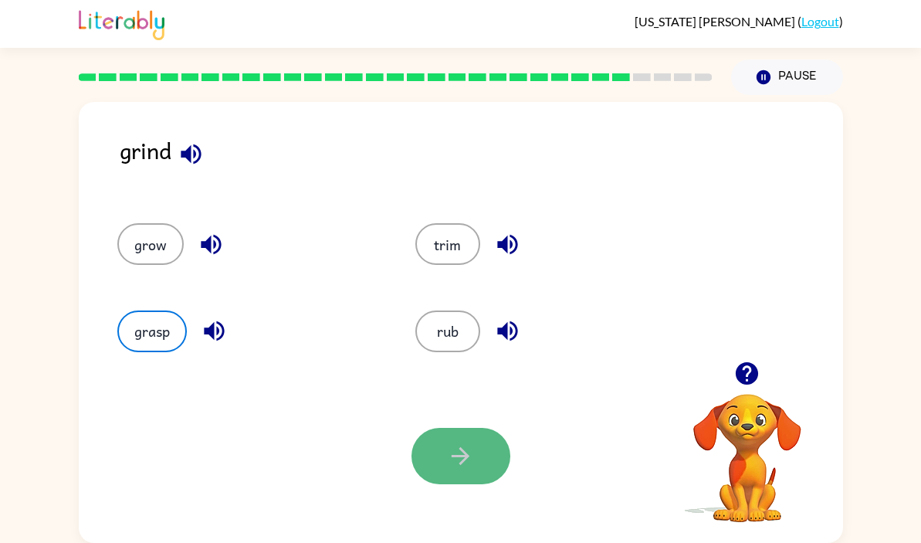
click at [438, 460] on button "button" at bounding box center [460, 456] width 99 height 56
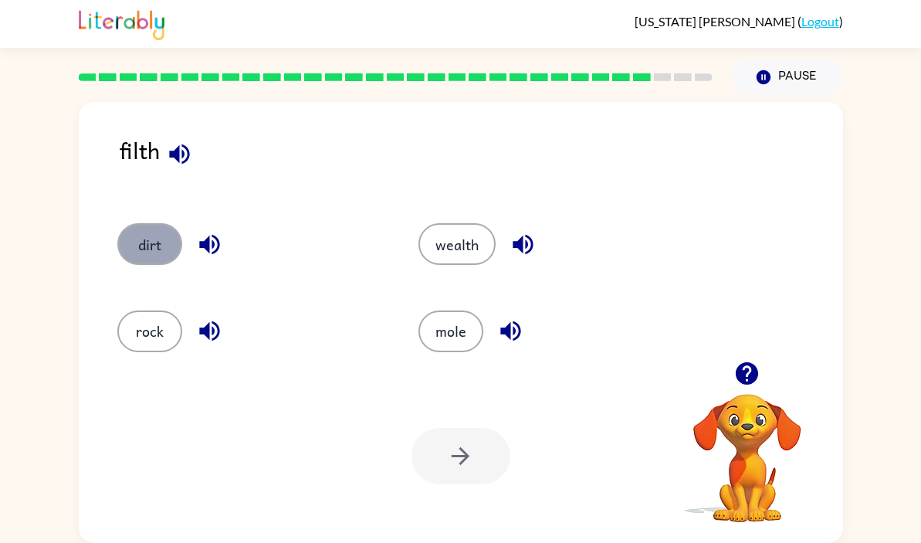
click at [148, 228] on button "dirt" at bounding box center [149, 244] width 65 height 42
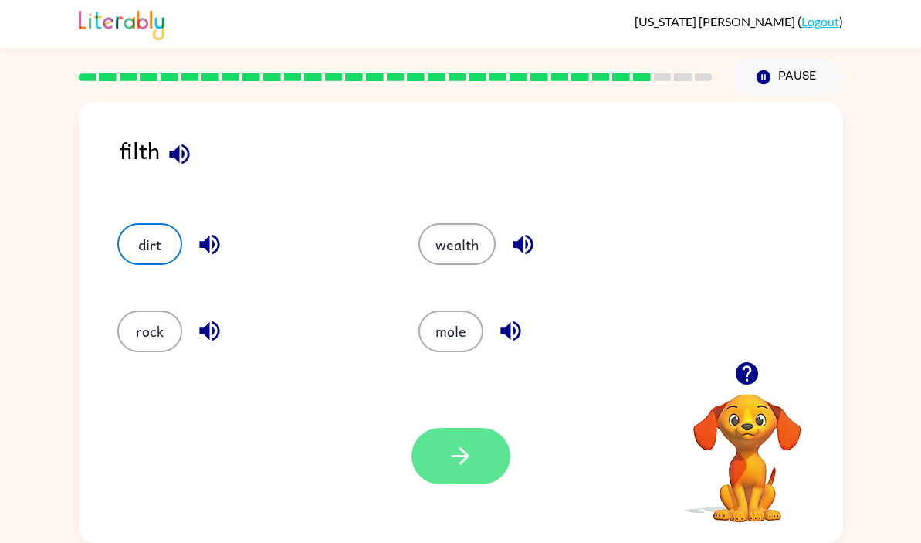
click at [472, 438] on button "button" at bounding box center [460, 456] width 99 height 56
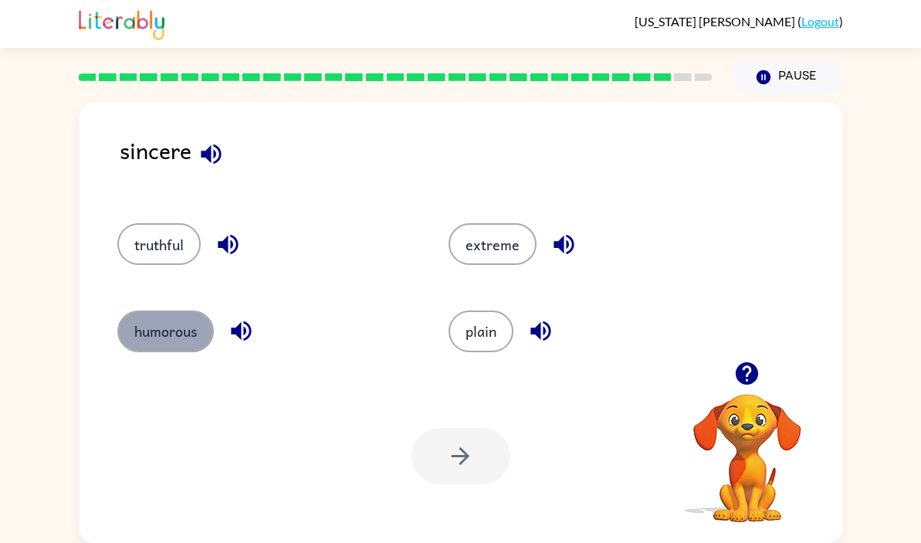
click at [201, 333] on button "humorous" at bounding box center [165, 331] width 96 height 42
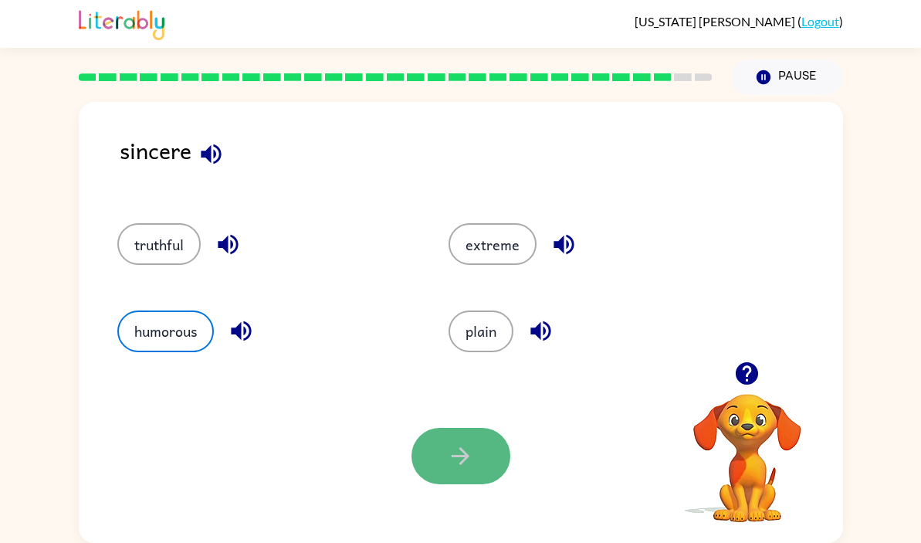
click at [455, 461] on icon "button" at bounding box center [460, 455] width 27 height 27
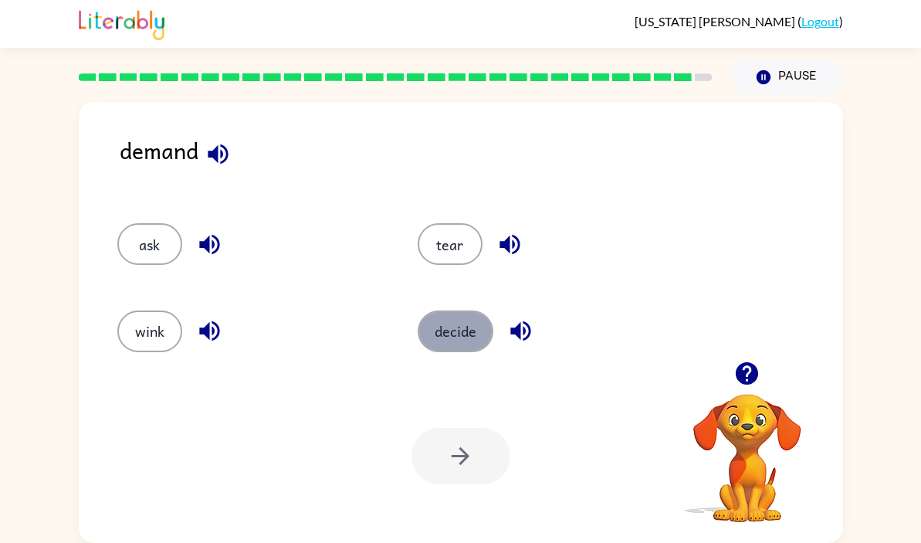
click at [457, 337] on button "decide" at bounding box center [456, 331] width 76 height 42
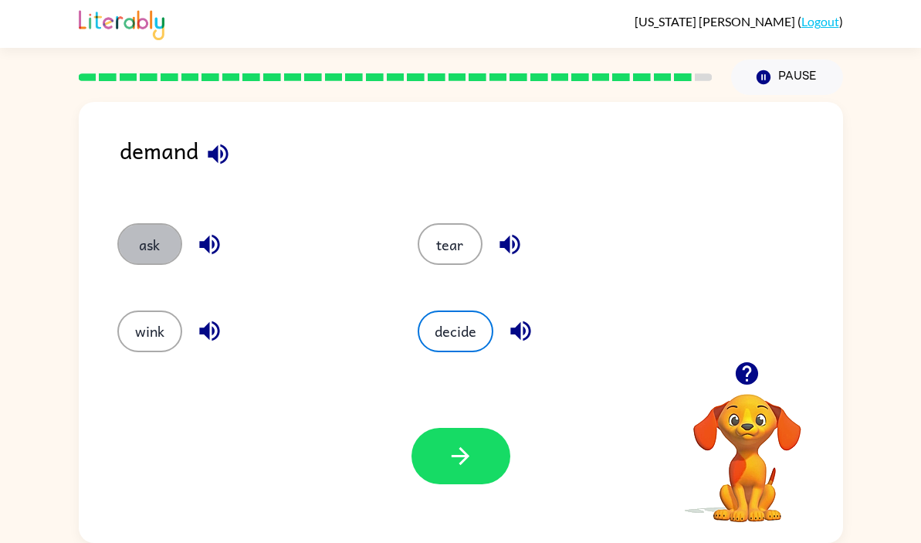
drag, startPoint x: 130, startPoint y: 227, endPoint x: 200, endPoint y: 239, distance: 70.6
click at [133, 227] on button "ask" at bounding box center [149, 244] width 65 height 42
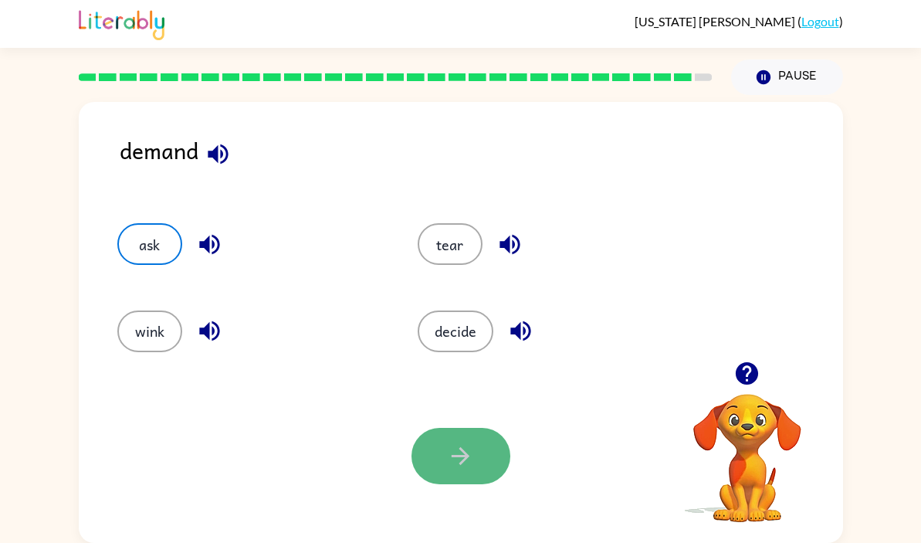
click at [449, 472] on button "button" at bounding box center [460, 456] width 99 height 56
